Goal: Navigation & Orientation: Find specific page/section

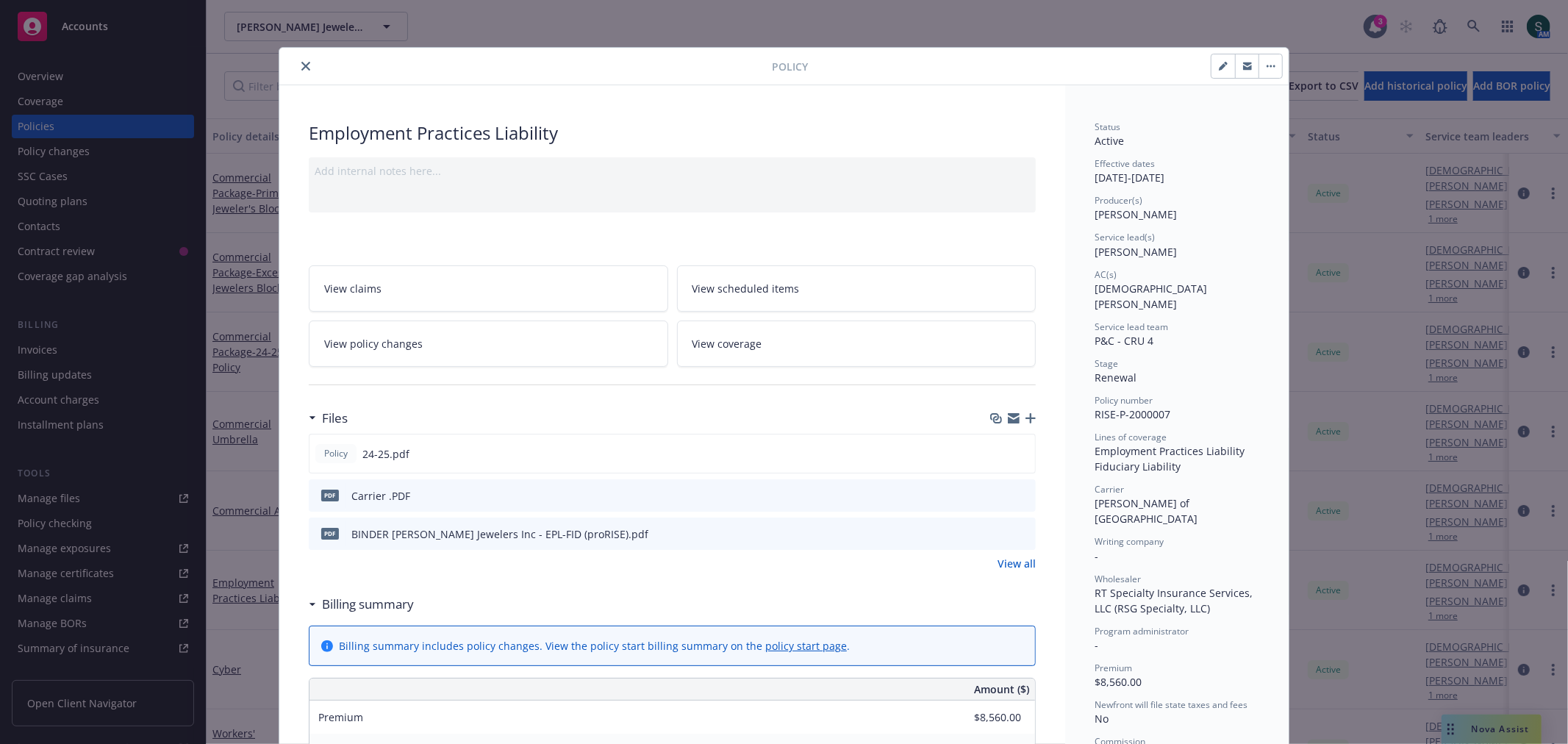
click at [302, 65] on icon "close" at bounding box center [306, 66] width 9 height 9
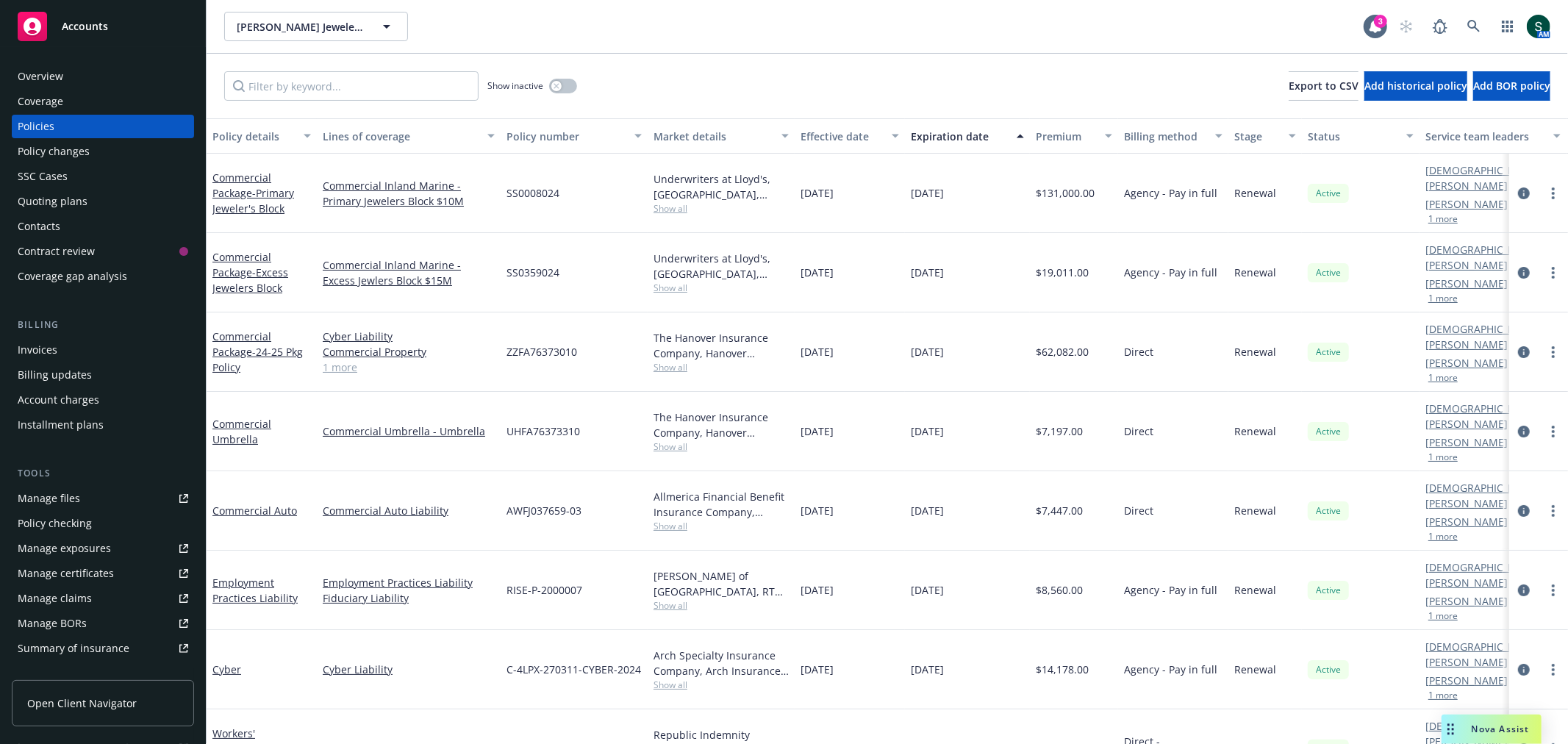
click at [46, 202] on div "Quoting plans" at bounding box center [53, 201] width 70 height 23
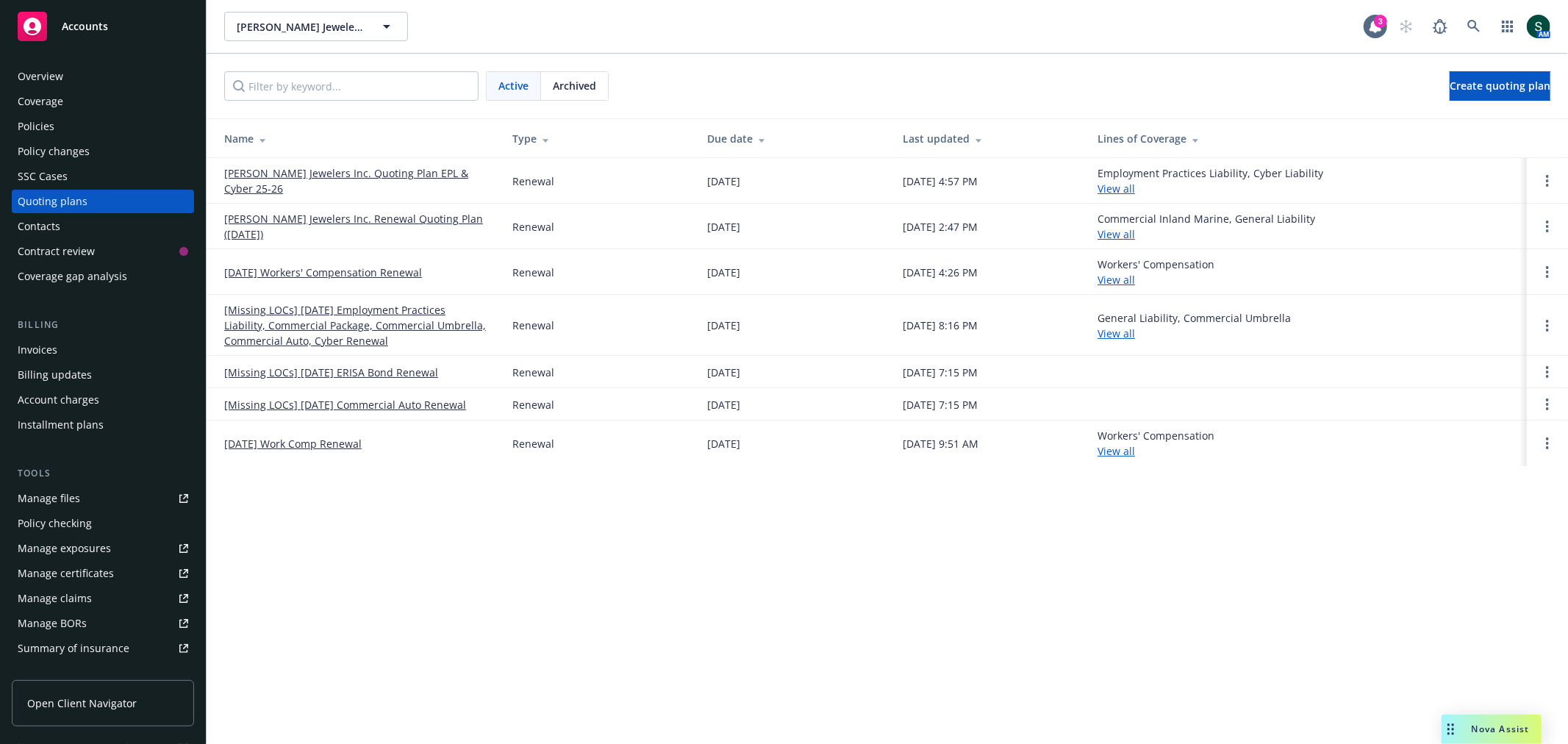
click at [318, 181] on link "[PERSON_NAME] Jewelers Inc. Quoting Plan EPL & Cyber 25-26" at bounding box center [357, 181] width 265 height 31
